Goal: Task Accomplishment & Management: Complete application form

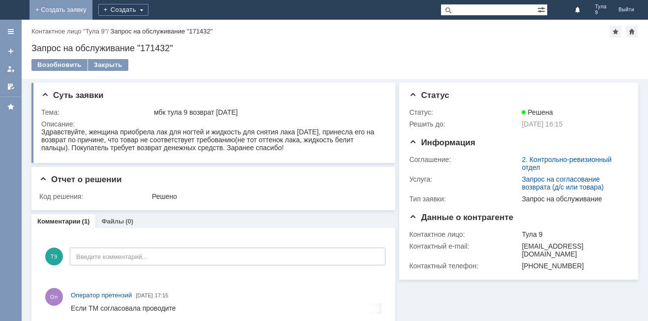
click at [92, 2] on link "+ Создать заявку" at bounding box center [61, 10] width 63 height 20
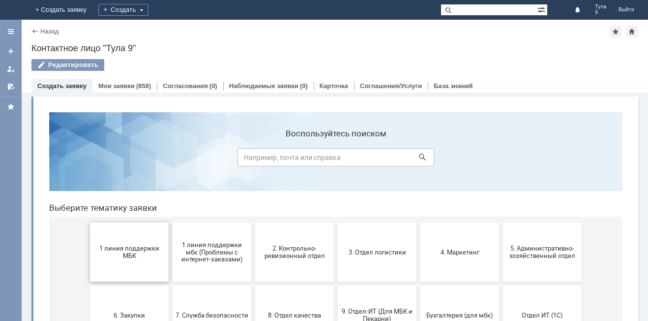
click at [112, 262] on button "1 линия поддержки МБК" at bounding box center [129, 251] width 79 height 59
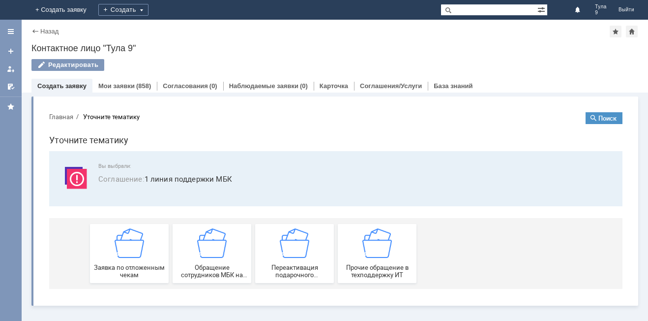
click at [112, 262] on div "Заявка по отложенным чекам" at bounding box center [129, 253] width 73 height 50
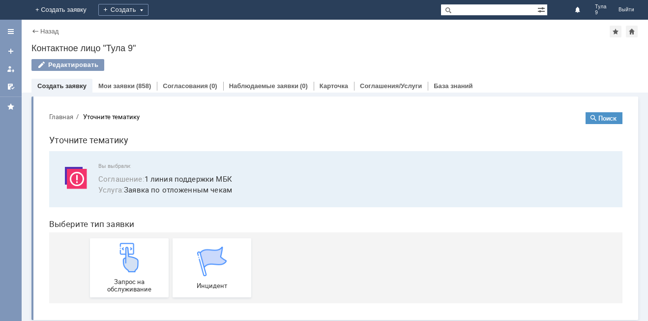
click at [115, 262] on img at bounding box center [130, 257] width 30 height 30
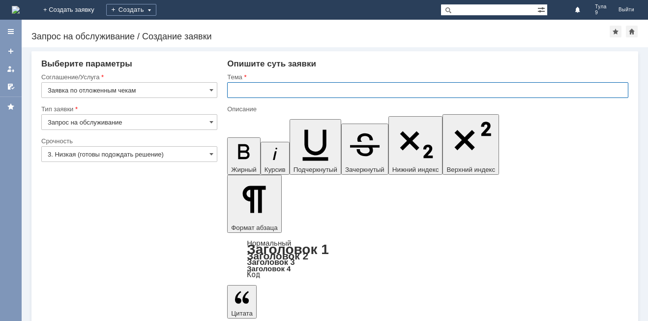
click at [256, 85] on input "text" at bounding box center [427, 90] width 401 height 16
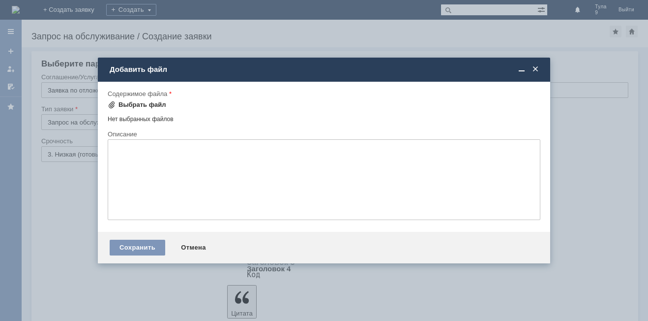
click at [148, 103] on div "Выбрать файл" at bounding box center [143, 105] width 48 height 8
click at [139, 249] on div "Сохранить" at bounding box center [138, 247] width 56 height 16
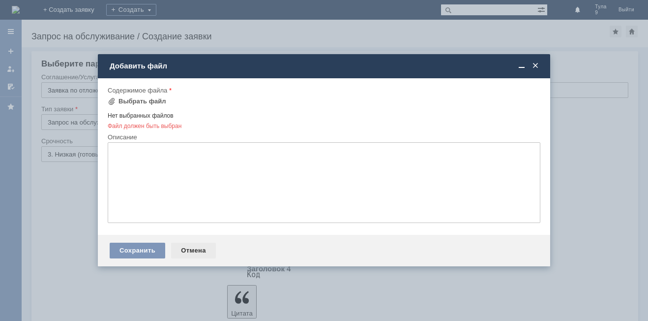
click at [193, 256] on div "Отмена" at bounding box center [193, 250] width 45 height 16
